Goal: Task Accomplishment & Management: Manage account settings

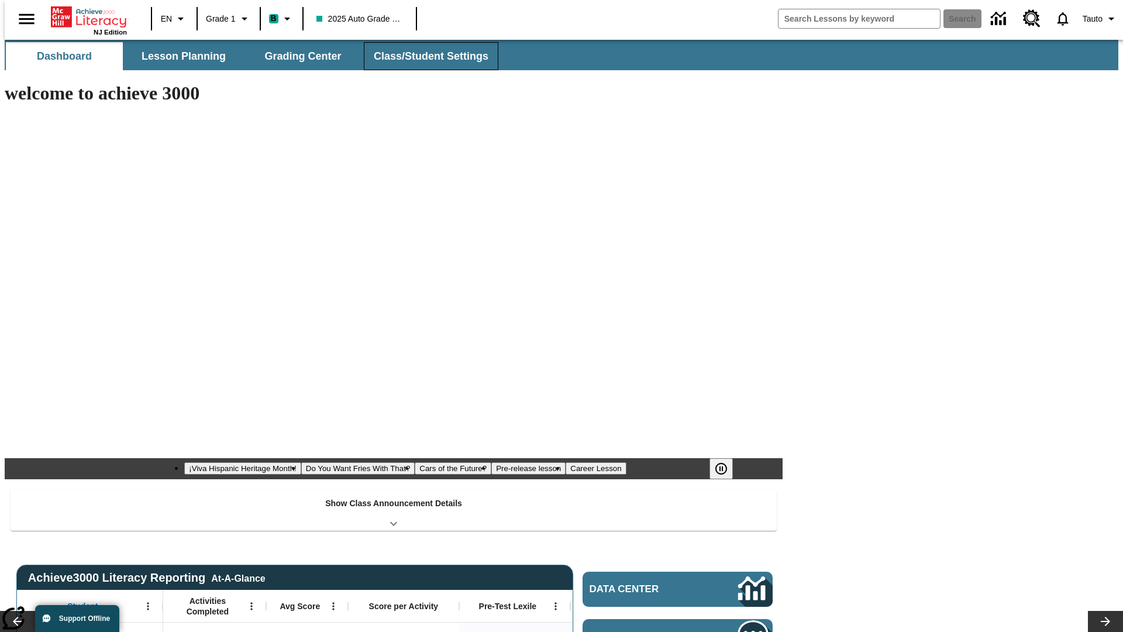
click at [425, 56] on button "Class/Student Settings" at bounding box center [431, 56] width 135 height 28
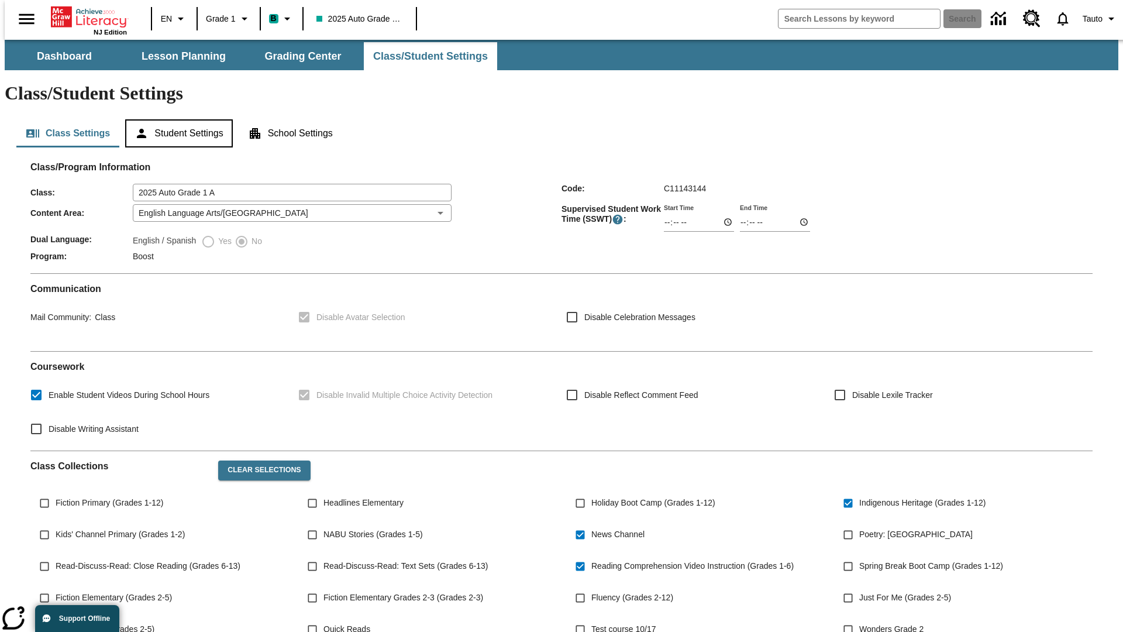
click at [176, 119] on button "Student Settings" at bounding box center [178, 133] width 107 height 28
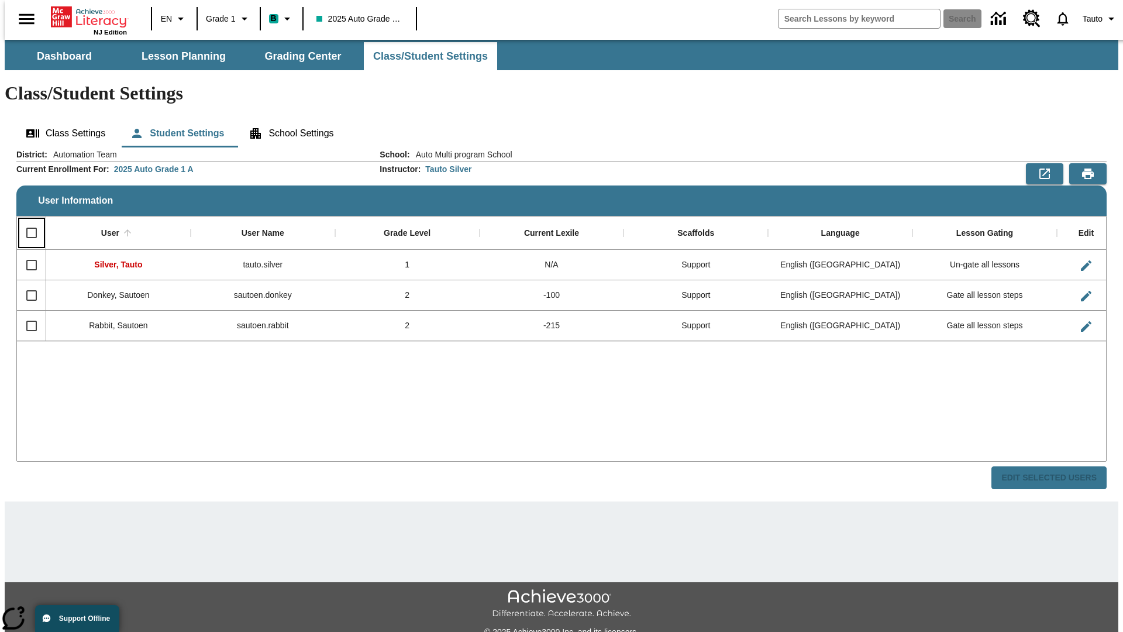
click at [26, 221] on input "Select all rows" at bounding box center [31, 233] width 25 height 25
checkbox input "true"
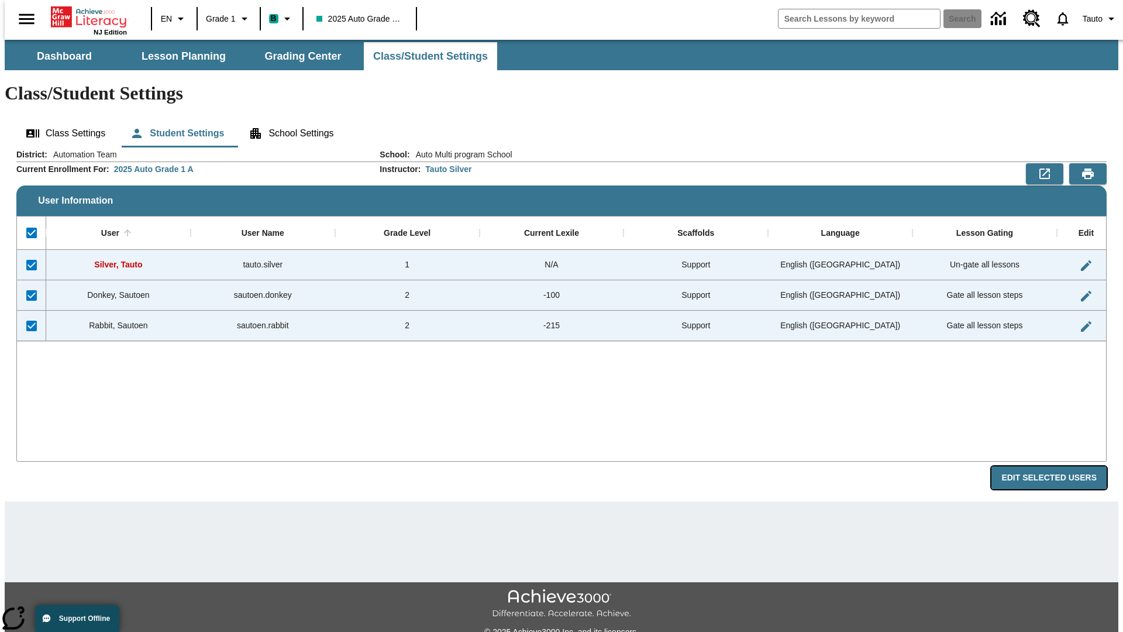
click at [1058, 466] on button "Edit Selected Users" at bounding box center [1048, 477] width 115 height 23
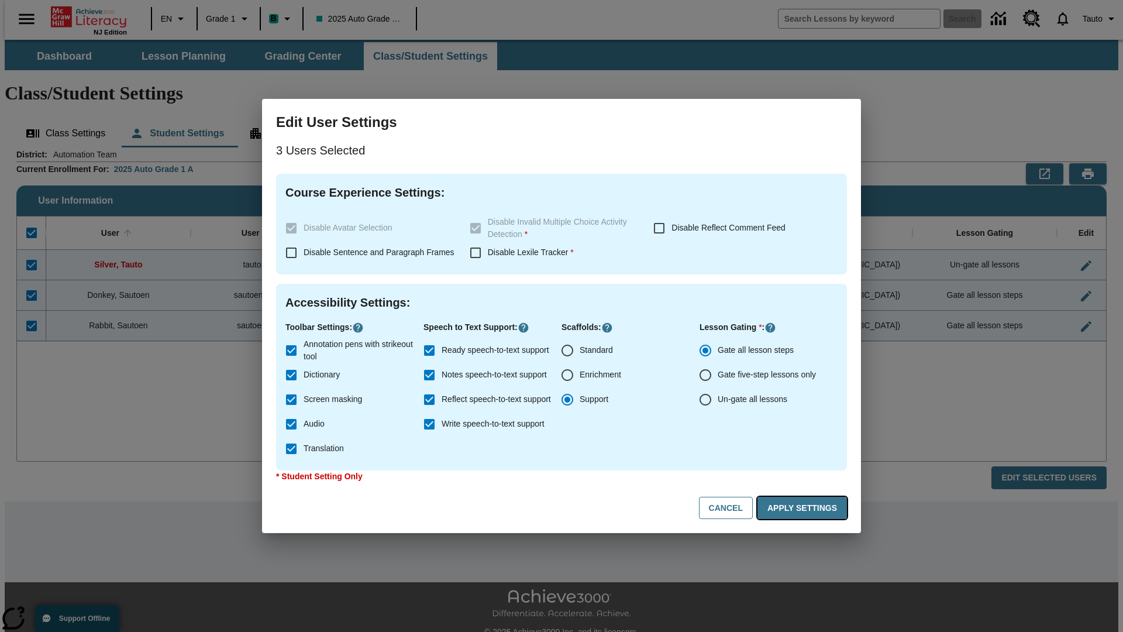
click at [804, 508] on button "Apply Settings" at bounding box center [801, 508] width 89 height 23
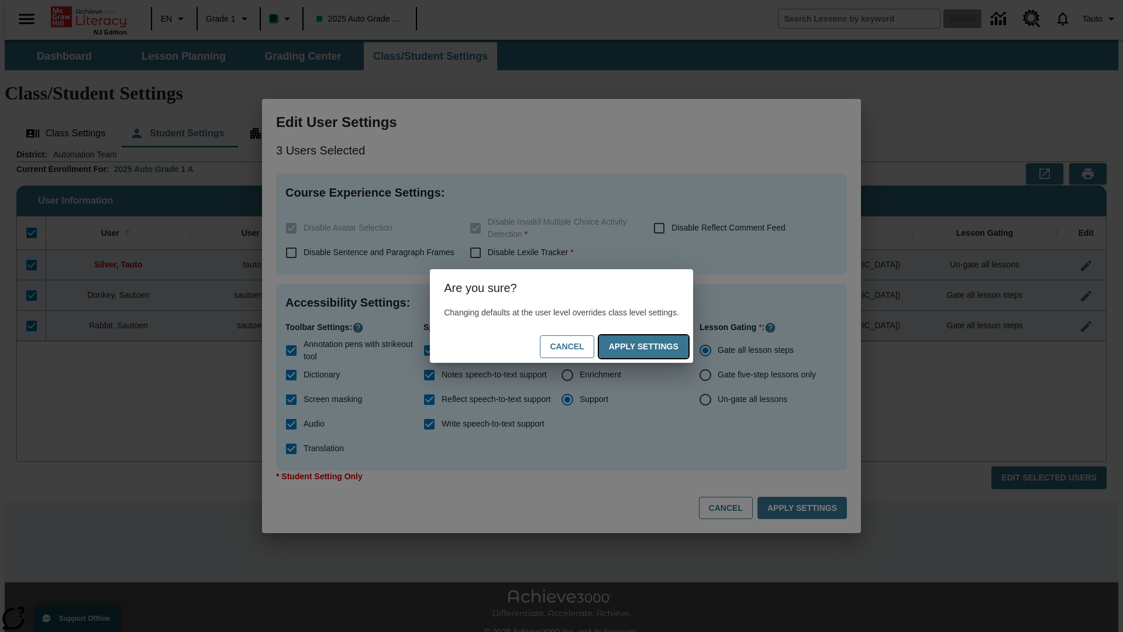
click at [655, 346] on button "Apply Settings" at bounding box center [643, 346] width 89 height 23
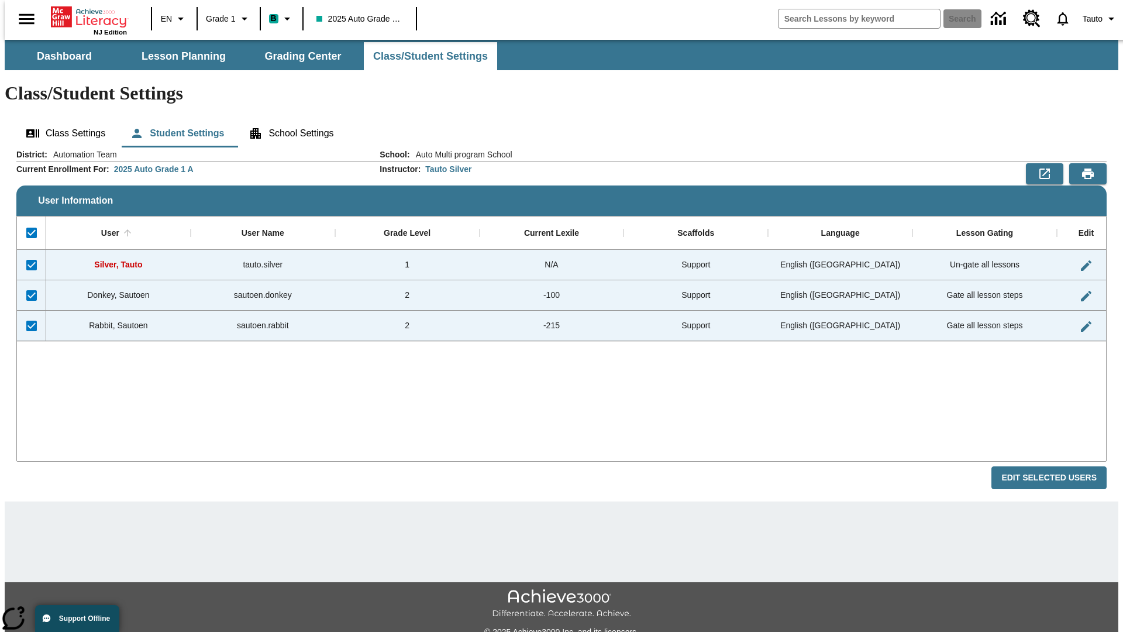
checkbox input "false"
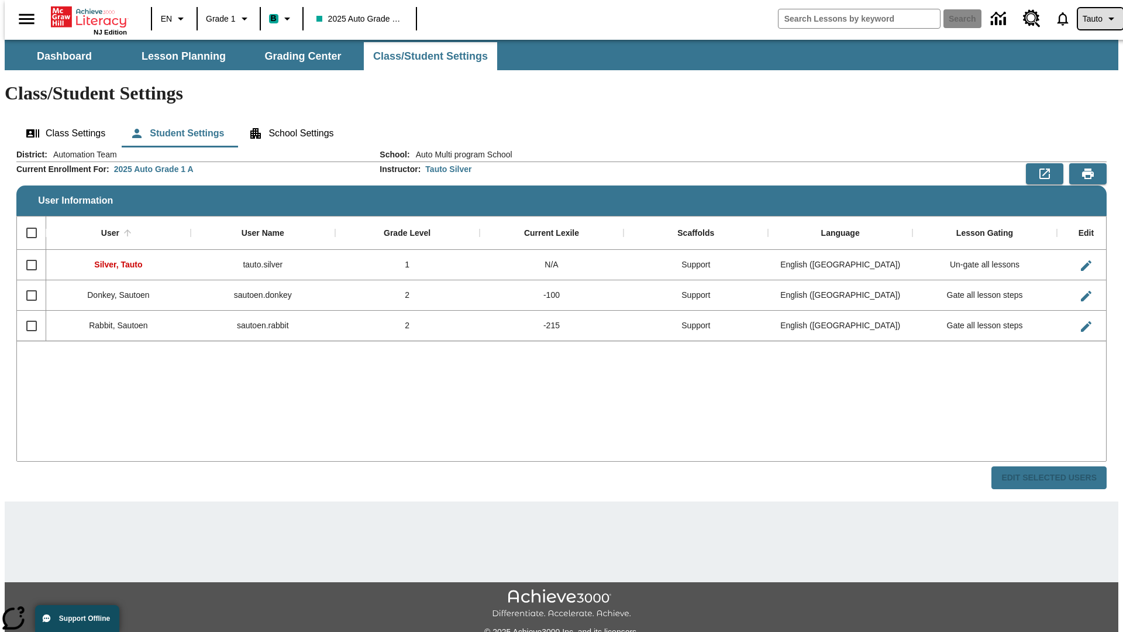
click at [1094, 19] on span "Tauto" at bounding box center [1093, 19] width 20 height 12
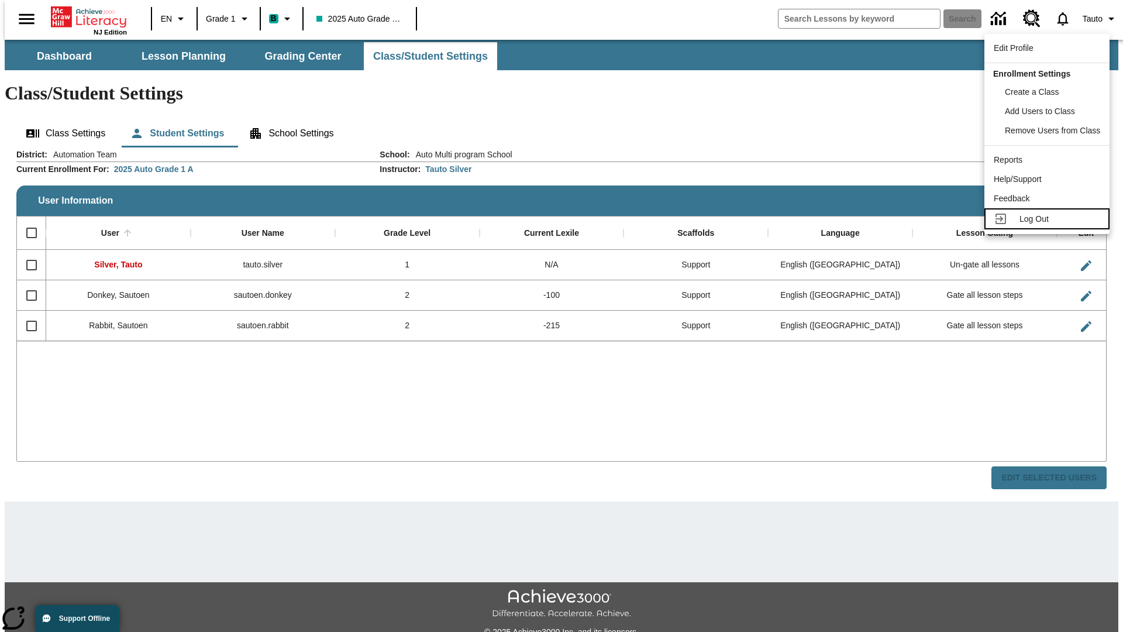
click at [1049, 219] on span "Log Out" at bounding box center [1033, 218] width 29 height 9
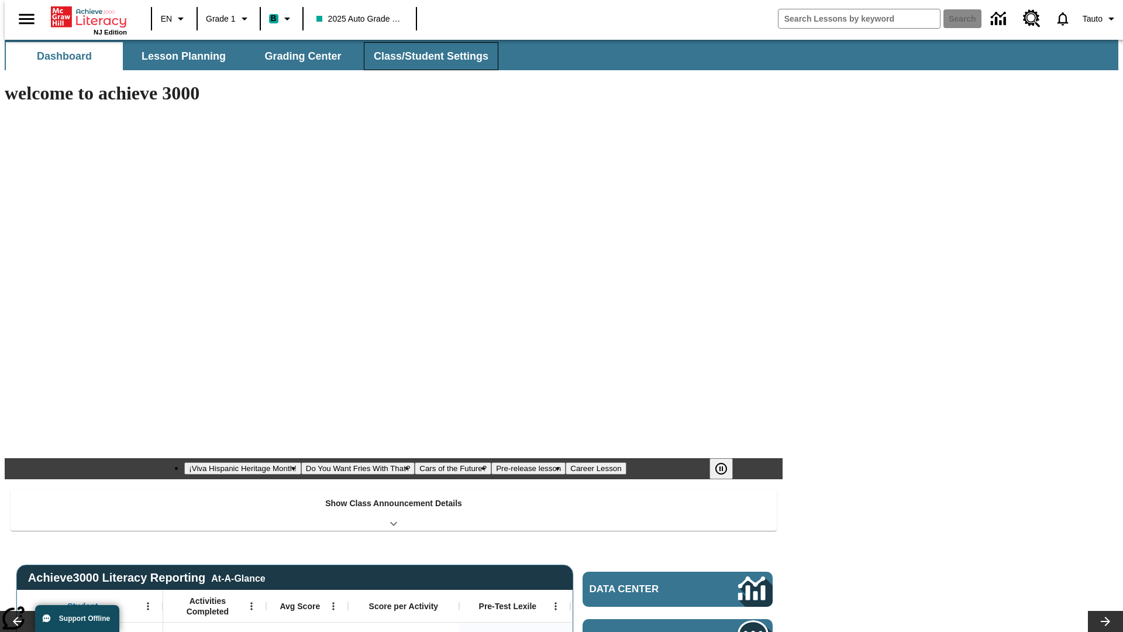
click at [425, 56] on button "Class/Student Settings" at bounding box center [431, 56] width 135 height 28
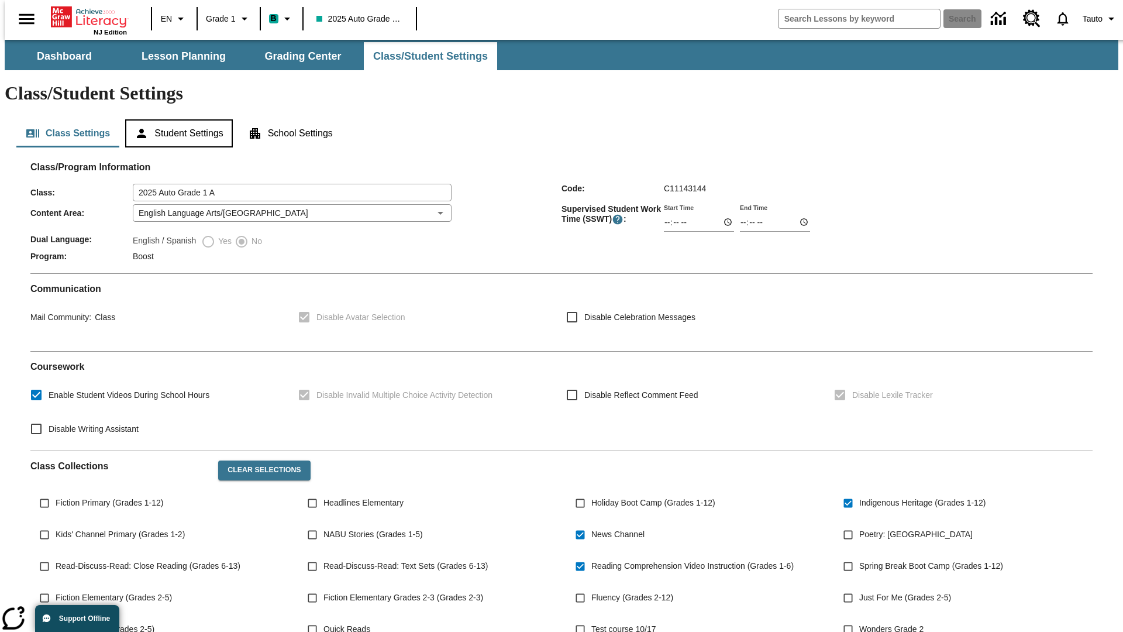
click at [176, 119] on button "Student Settings" at bounding box center [178, 133] width 107 height 28
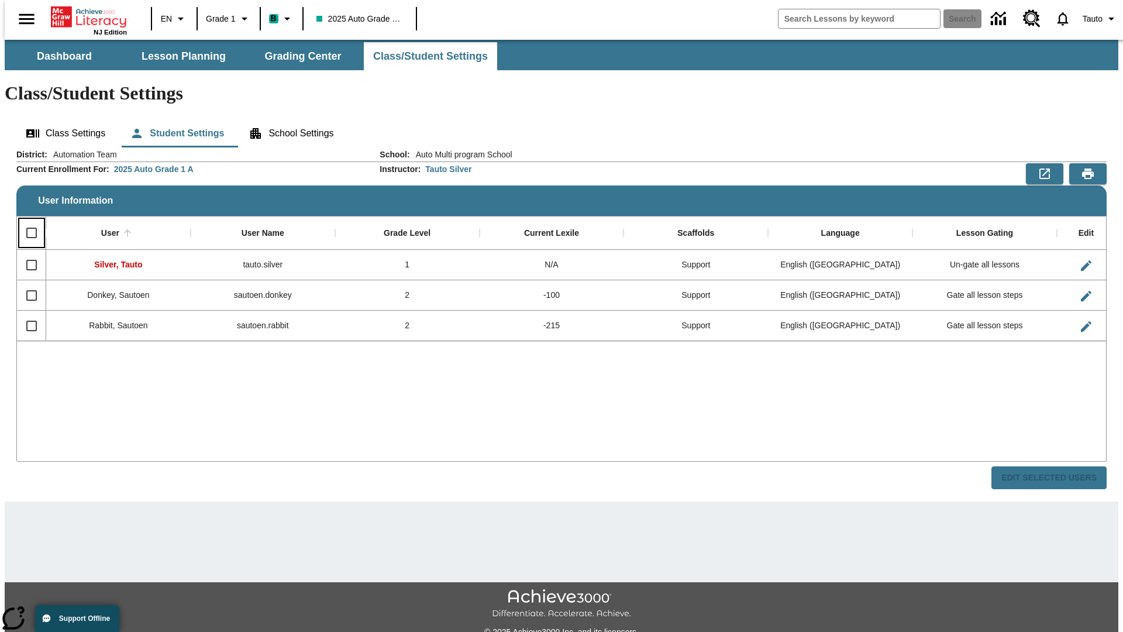
click at [26, 221] on input "Select all rows" at bounding box center [31, 233] width 25 height 25
checkbox input "true"
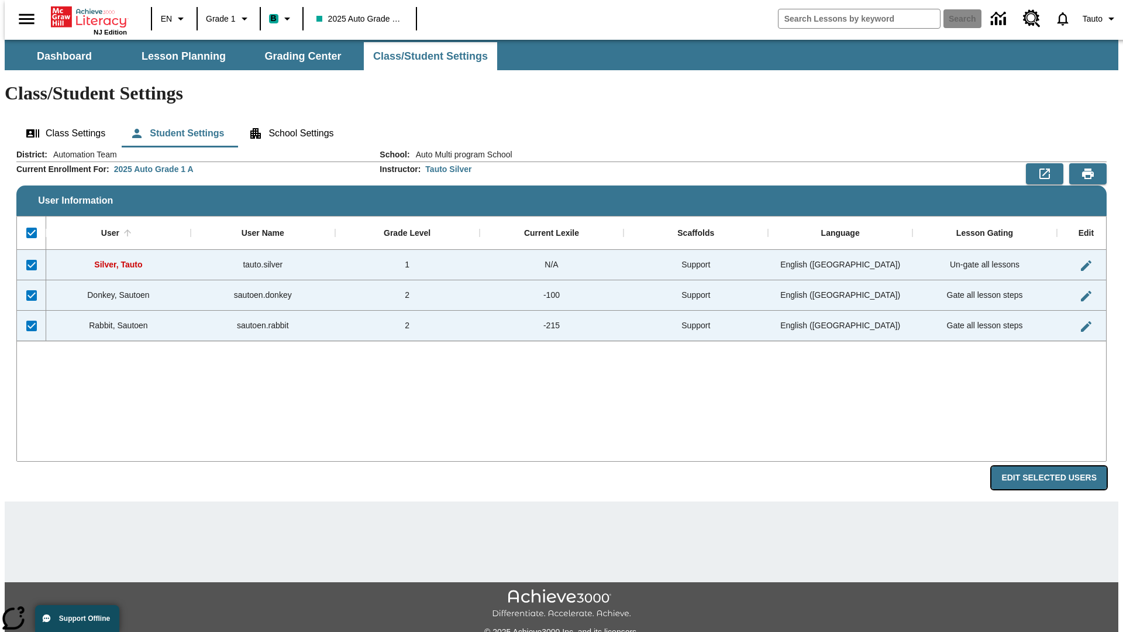
click at [1058, 466] on button "Edit Selected Users" at bounding box center [1048, 477] width 115 height 23
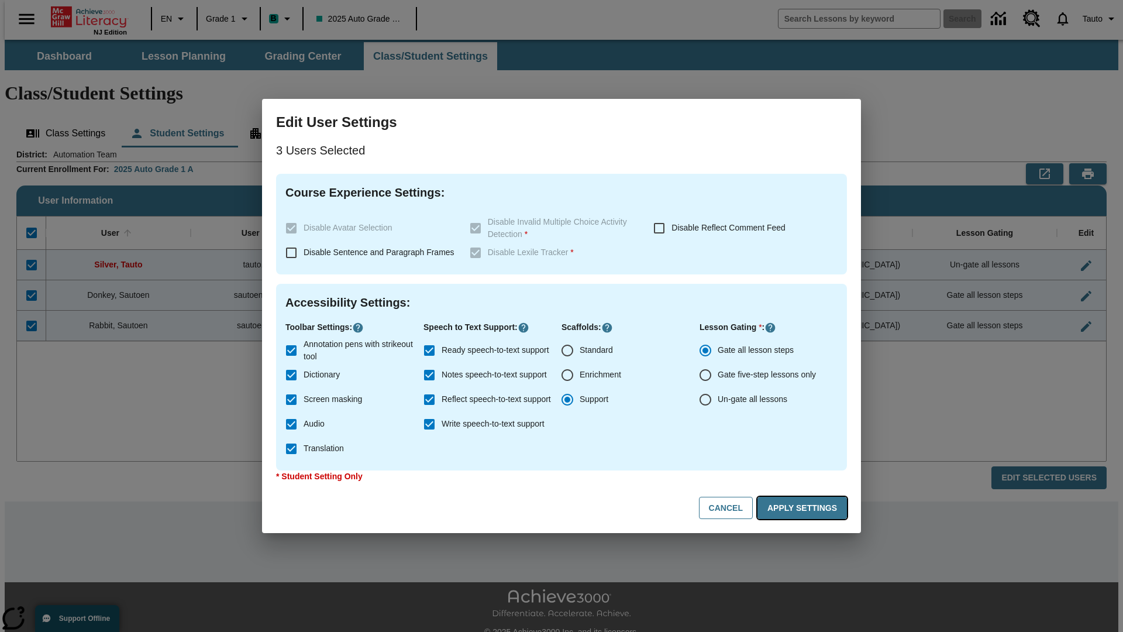
click at [804, 508] on button "Apply Settings" at bounding box center [801, 508] width 89 height 23
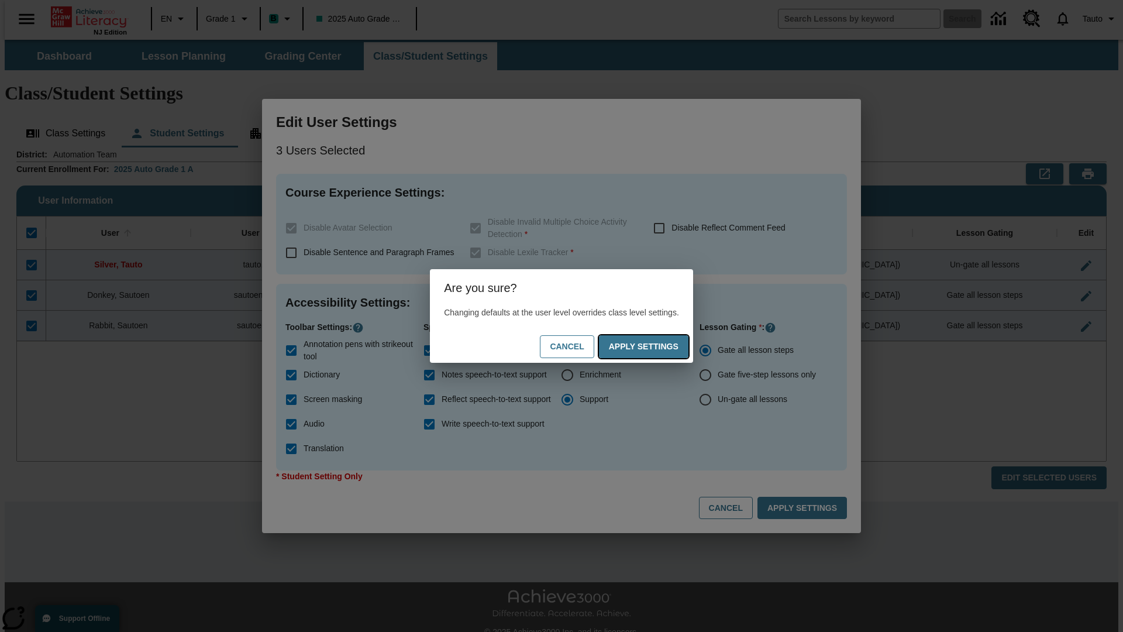
click at [655, 346] on button "Apply Settings" at bounding box center [643, 346] width 89 height 23
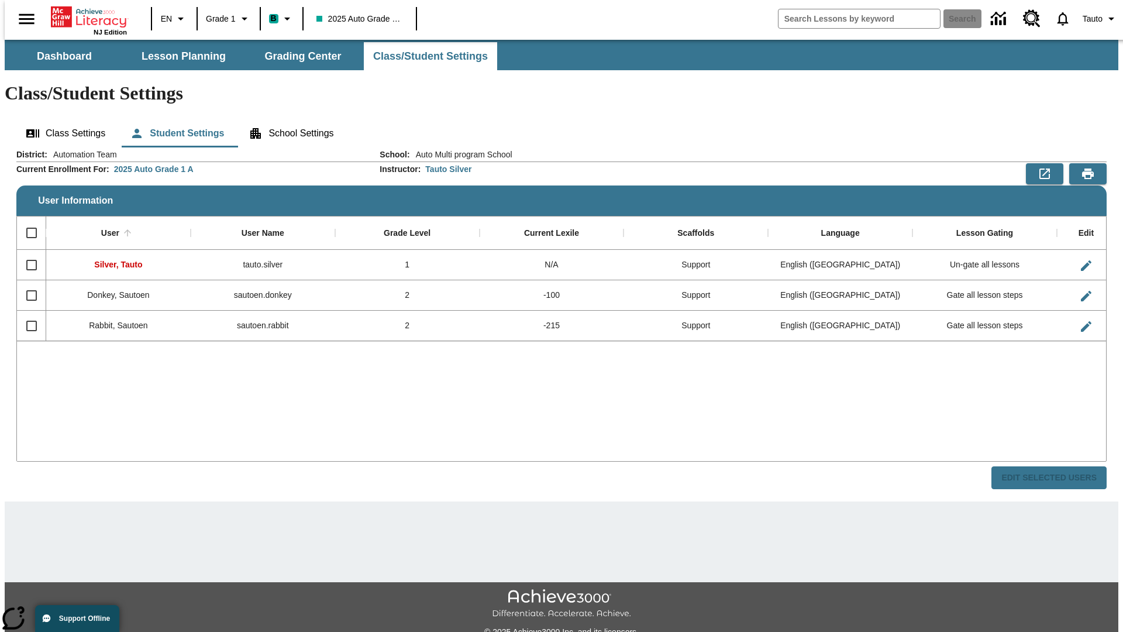
checkbox input "false"
click at [1094, 19] on span "Tauto" at bounding box center [1093, 19] width 20 height 12
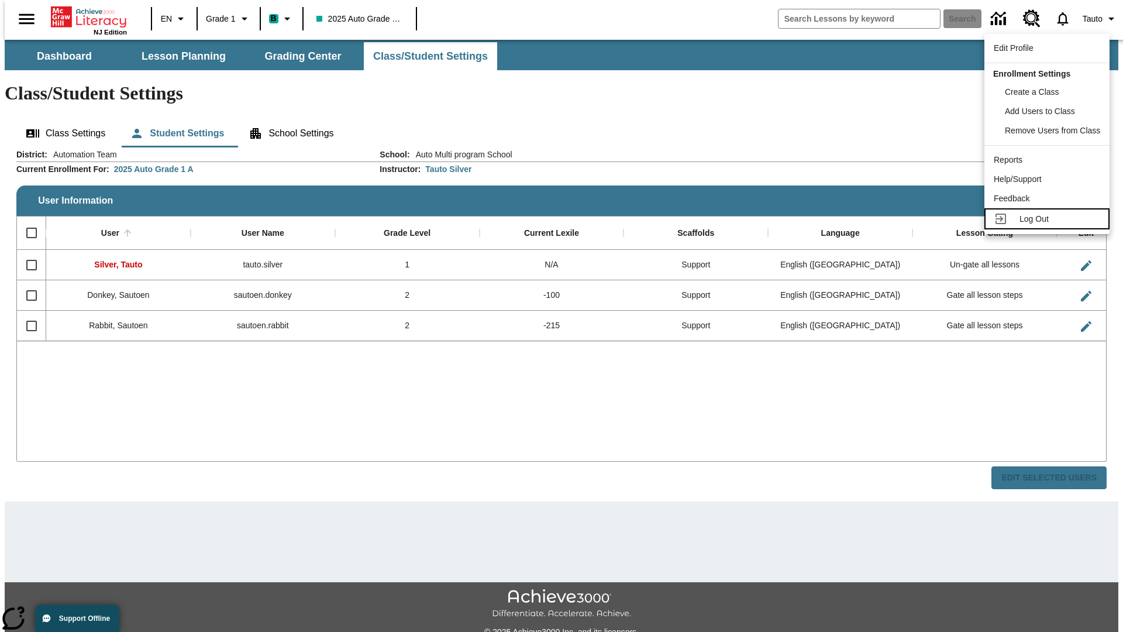
click at [1049, 219] on span "Log Out" at bounding box center [1033, 218] width 29 height 9
